Goal: Subscribe to service/newsletter

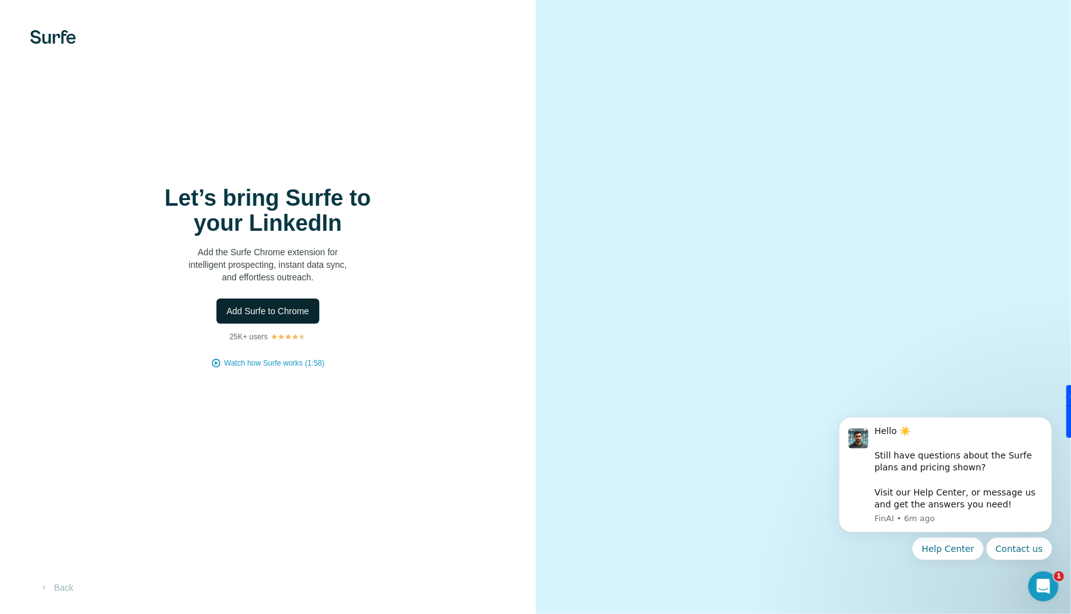
click at [242, 309] on span "Add Surfe to Chrome" at bounding box center [267, 311] width 83 height 13
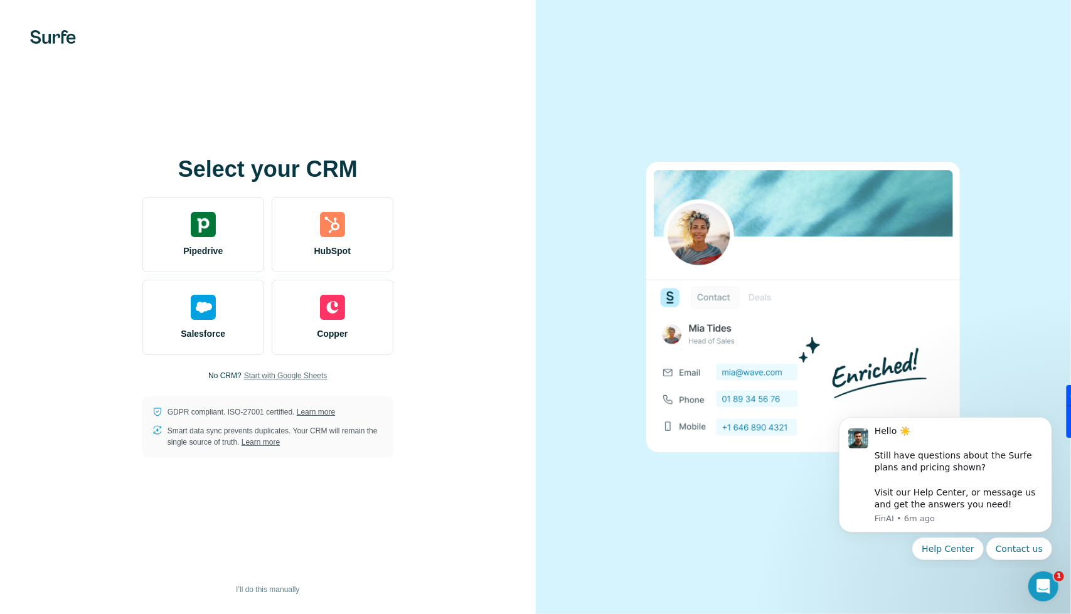
click at [287, 380] on span "Start with Google Sheets" at bounding box center [285, 375] width 83 height 11
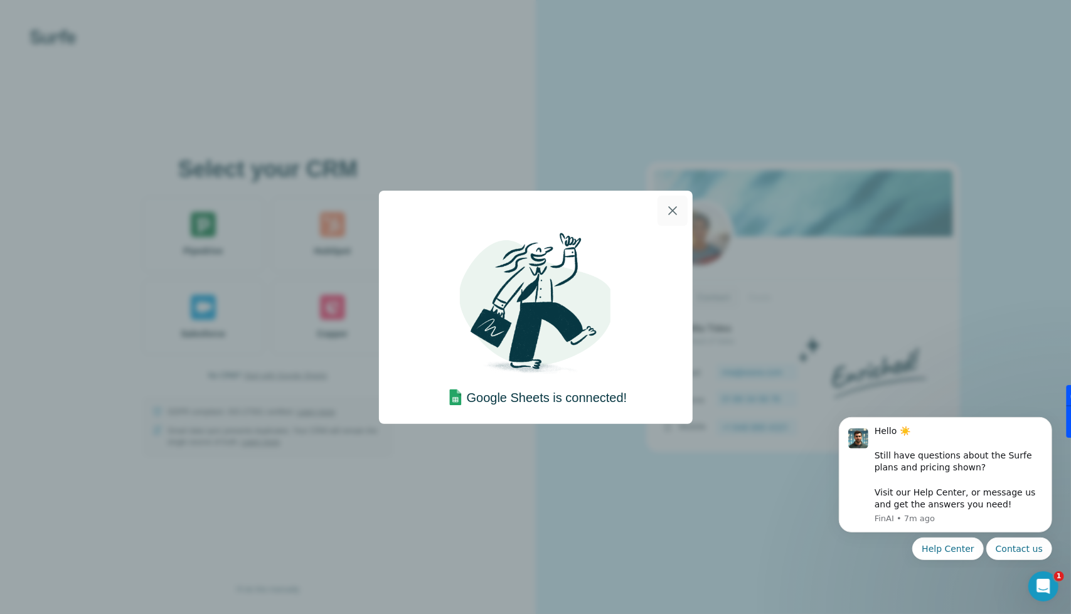
click at [676, 210] on icon "button" at bounding box center [672, 210] width 15 height 15
